Goal: Navigation & Orientation: Find specific page/section

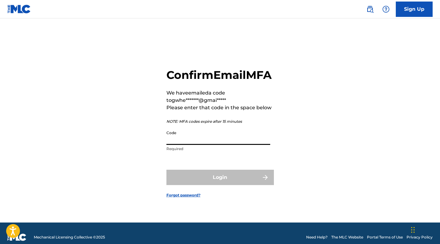
click at [172, 145] on input "Code" at bounding box center [218, 135] width 104 height 17
paste input "417240"
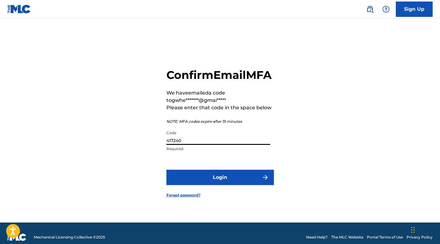
type input "417240"
click at [217, 179] on button "Login" at bounding box center [219, 177] width 107 height 15
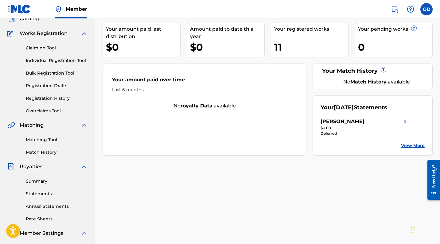
scroll to position [43, 0]
click at [44, 181] on link "Summary" at bounding box center [57, 180] width 62 height 6
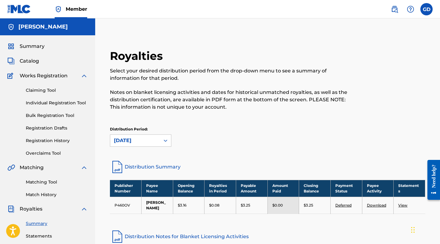
click at [84, 75] on img at bounding box center [83, 75] width 7 height 7
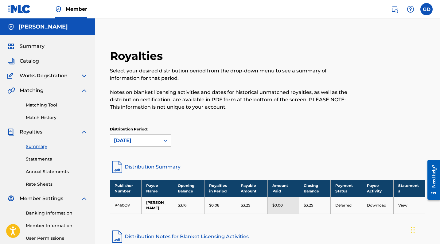
click at [84, 87] on img at bounding box center [83, 90] width 7 height 7
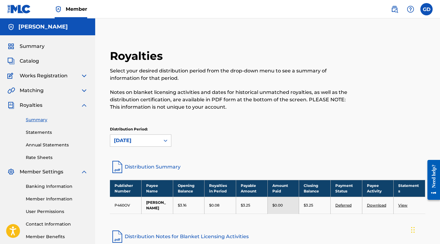
click at [84, 103] on img at bounding box center [83, 105] width 7 height 7
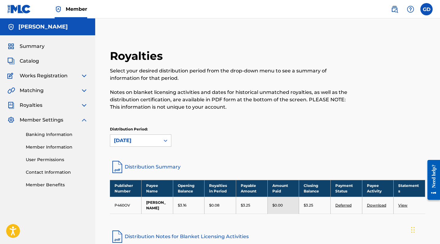
click at [84, 118] on img at bounding box center [83, 119] width 7 height 7
